Goal: Task Accomplishment & Management: Use online tool/utility

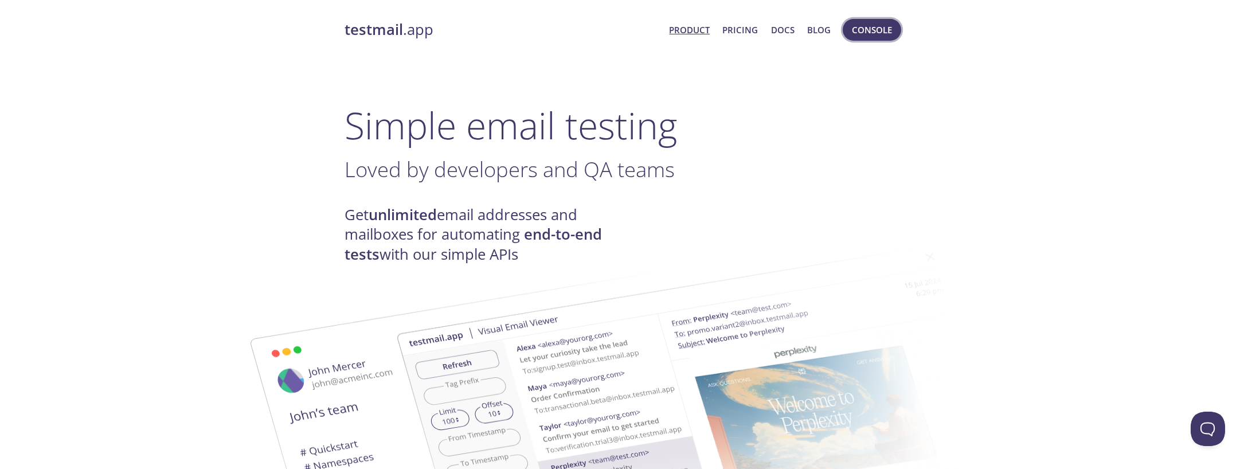
click at [876, 36] on span "Console" at bounding box center [872, 29] width 40 height 15
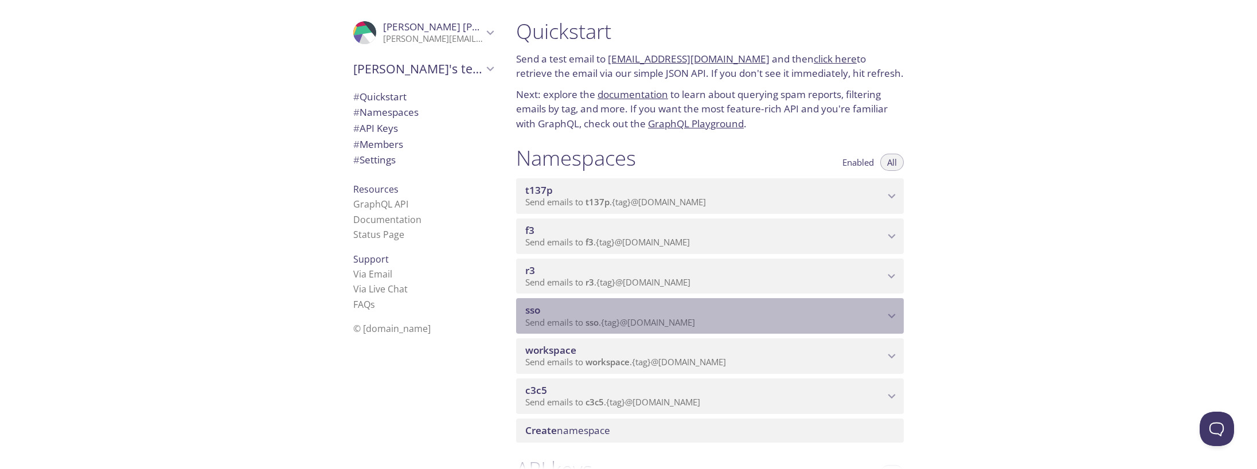
click at [557, 315] on span "sso" at bounding box center [704, 310] width 359 height 13
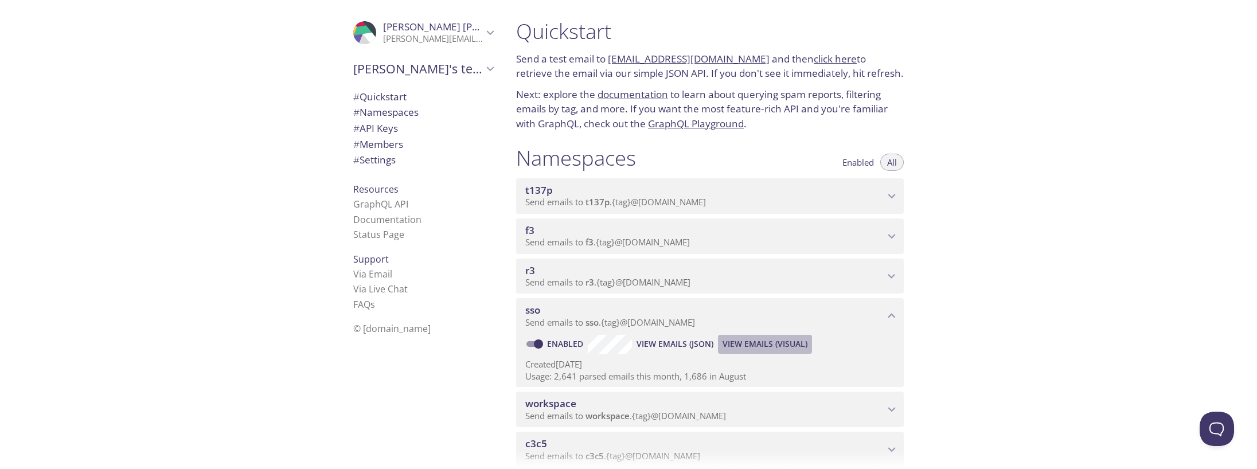
click at [786, 345] on span "View Emails (Visual)" at bounding box center [764, 344] width 85 height 14
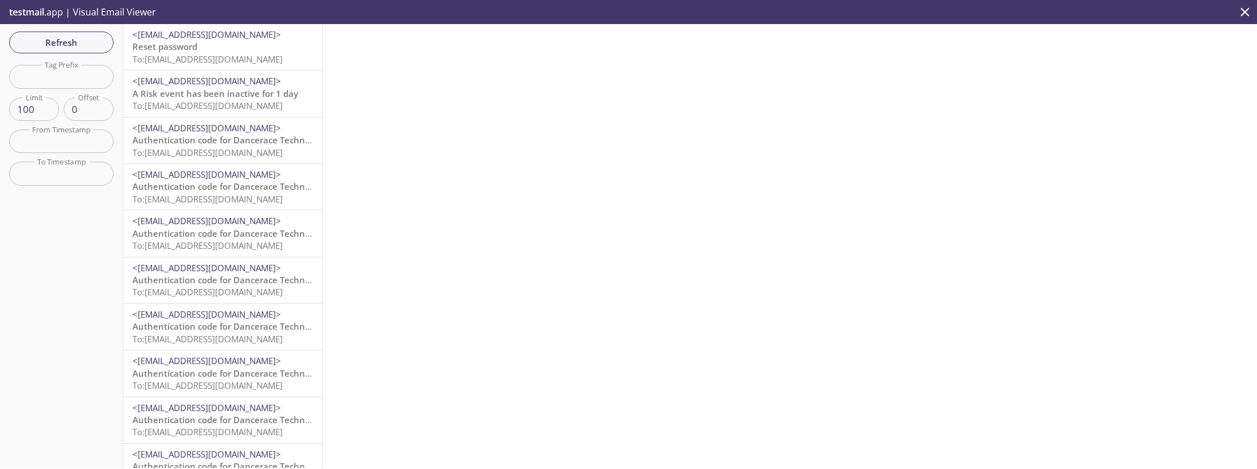
click at [204, 44] on p "Reset password To: [EMAIL_ADDRESS][DOMAIN_NAME]" at bounding box center [222, 53] width 181 height 25
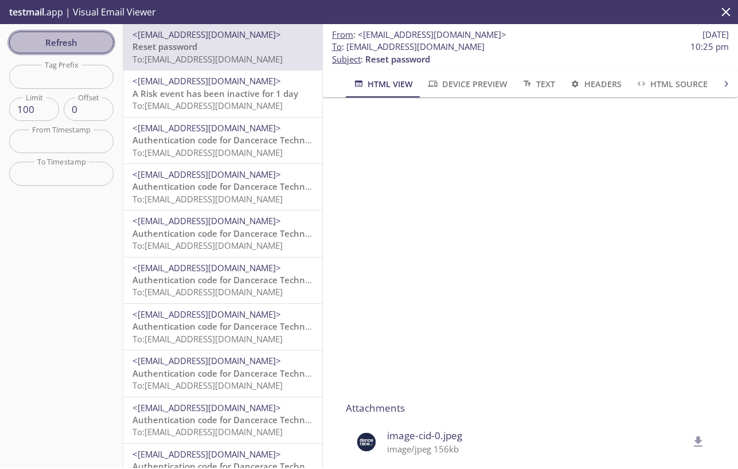
click at [88, 51] on button "Refresh" at bounding box center [61, 43] width 104 height 22
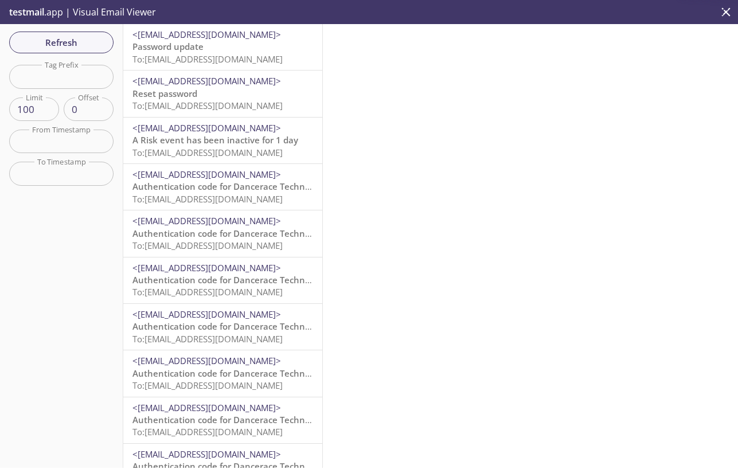
click at [195, 34] on span "<[EMAIL_ADDRESS][DOMAIN_NAME]>" at bounding box center [206, 34] width 149 height 11
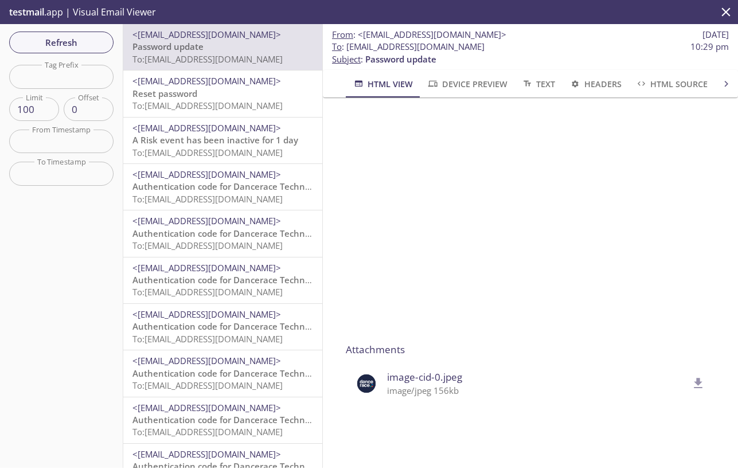
click at [186, 88] on span "Reset password" at bounding box center [164, 93] width 65 height 11
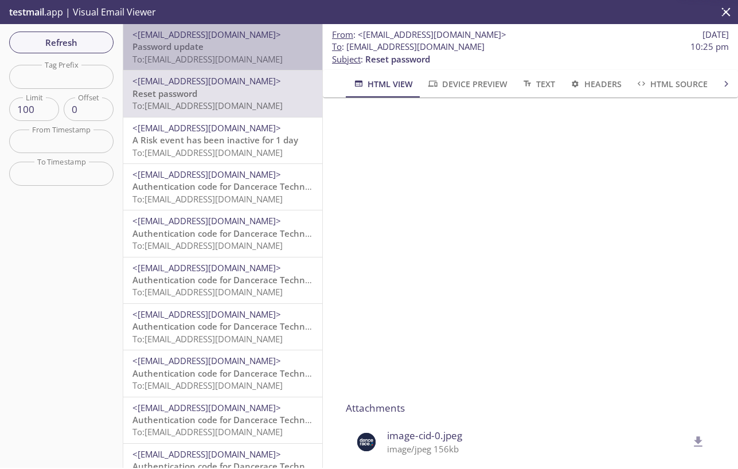
click at [225, 57] on span "To: [EMAIL_ADDRESS][DOMAIN_NAME]" at bounding box center [207, 58] width 150 height 11
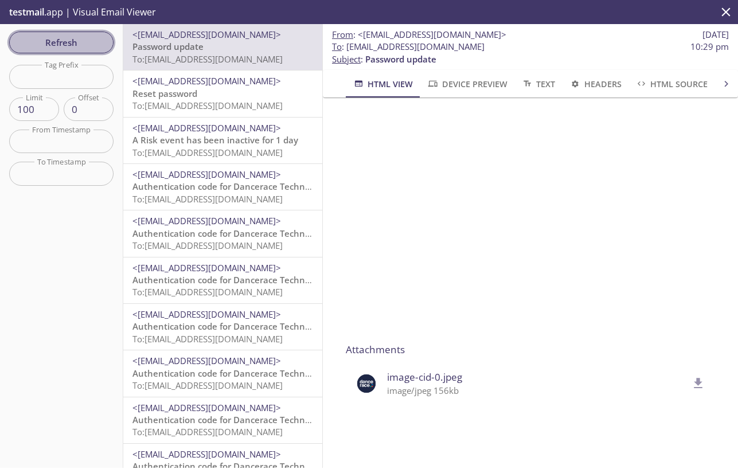
click at [60, 42] on span "Refresh" at bounding box center [61, 42] width 86 height 15
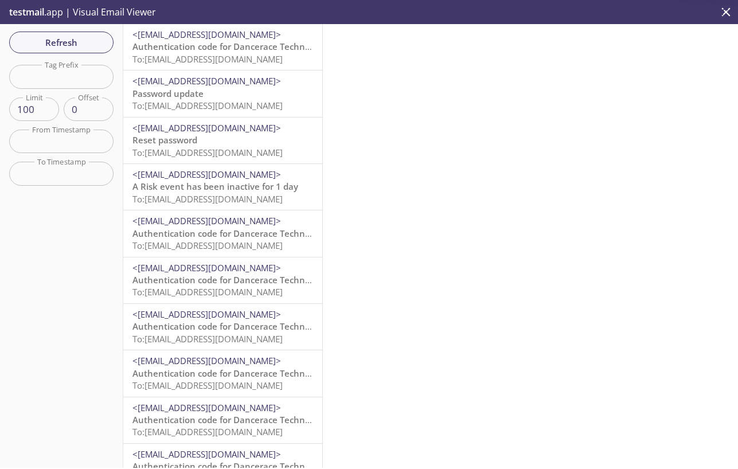
click at [205, 28] on div "<[EMAIL_ADDRESS][DOMAIN_NAME]> Authentication code for Dancerace Technical Tena…" at bounding box center [222, 47] width 199 height 46
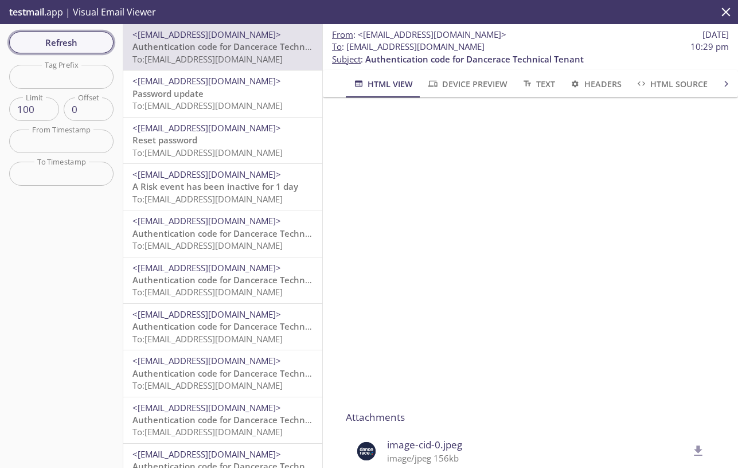
click at [48, 38] on span "Refresh" at bounding box center [61, 42] width 86 height 15
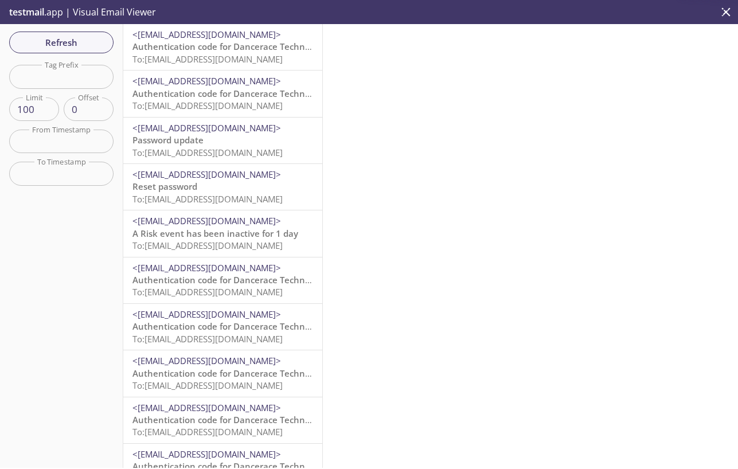
click at [217, 42] on span "Authentication code for Dancerace Technical Tenant" at bounding box center [241, 46] width 218 height 11
